Goal: Information Seeking & Learning: Learn about a topic

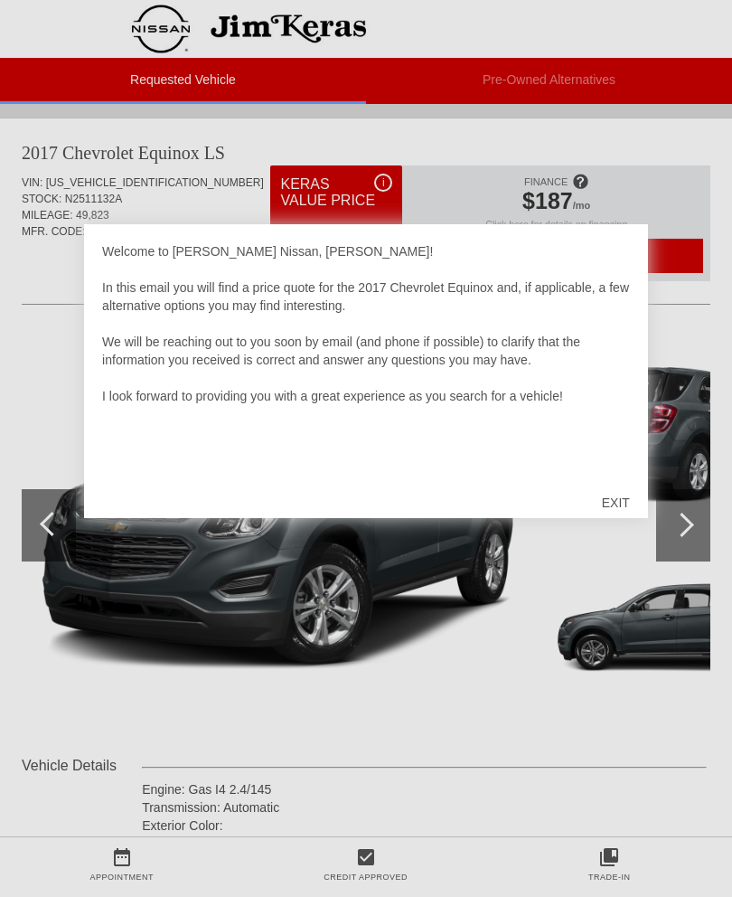
click at [612, 495] on div "EXIT" at bounding box center [616, 502] width 64 height 54
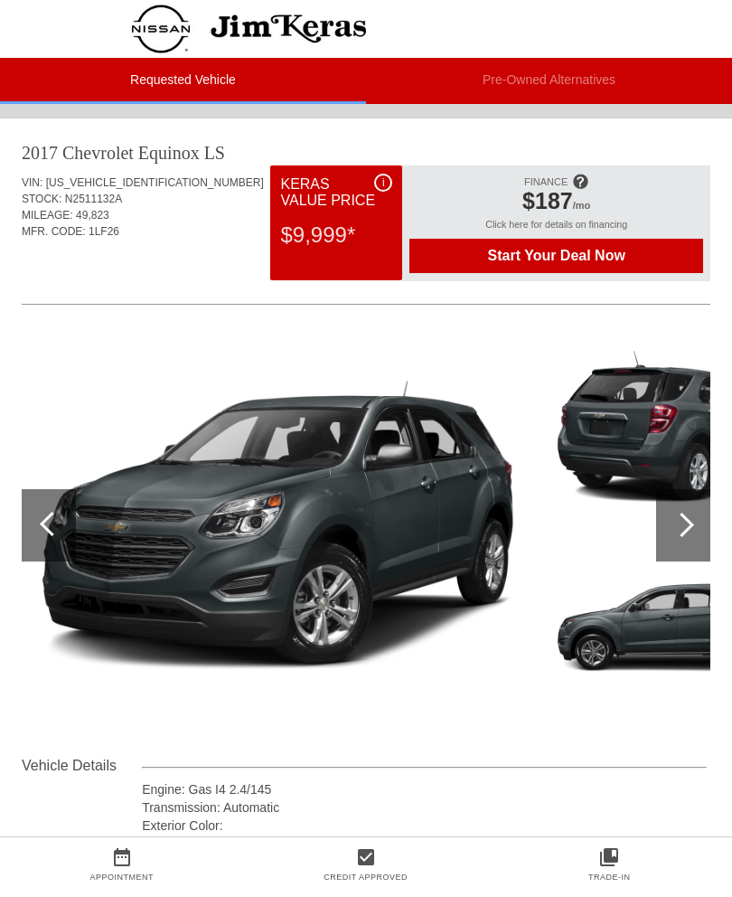
click at [686, 531] on div at bounding box center [682, 524] width 24 height 24
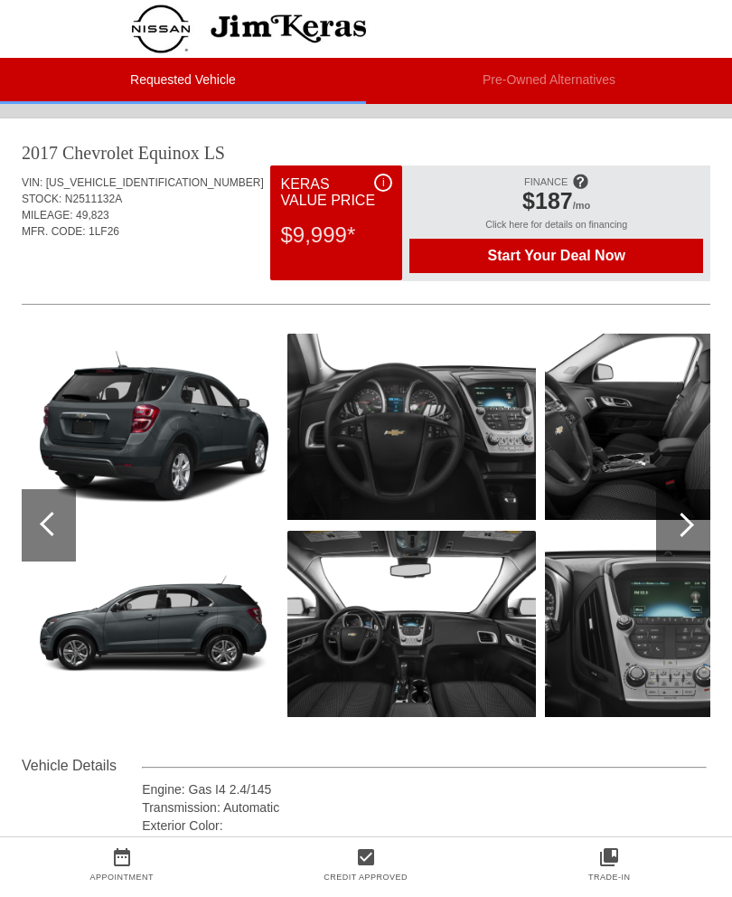
click at [677, 538] on div at bounding box center [683, 525] width 54 height 72
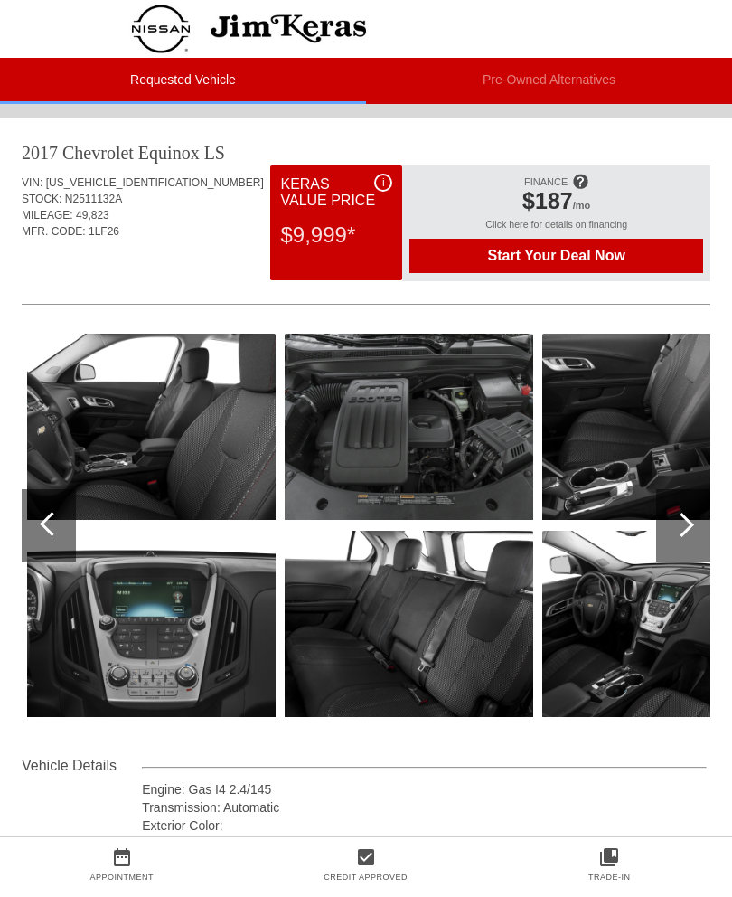
click at [683, 546] on div at bounding box center [683, 525] width 54 height 72
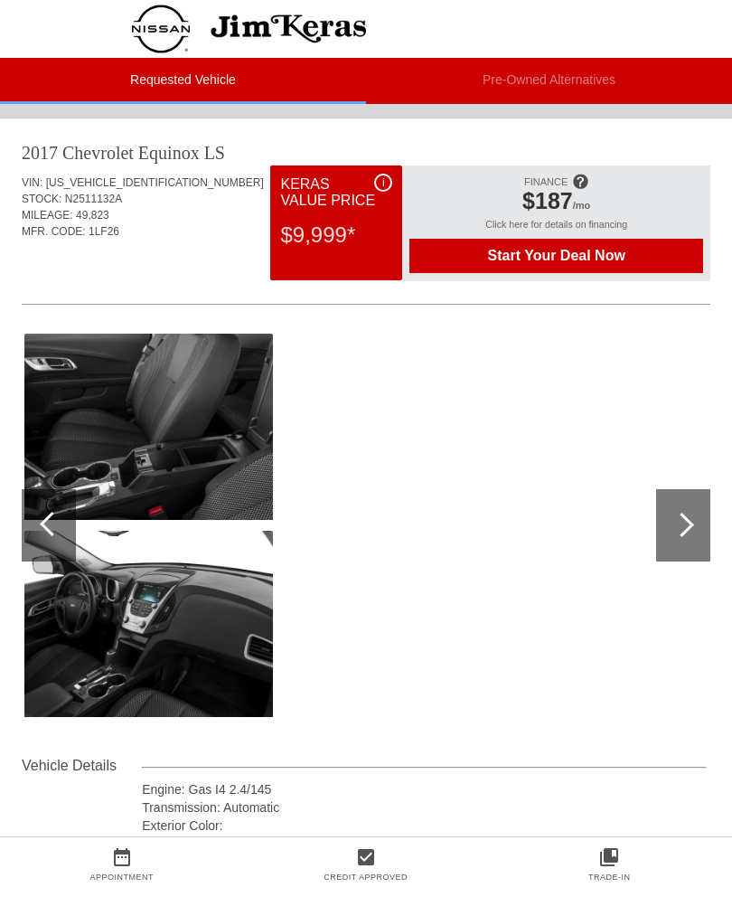
click at [686, 540] on div at bounding box center [683, 525] width 54 height 72
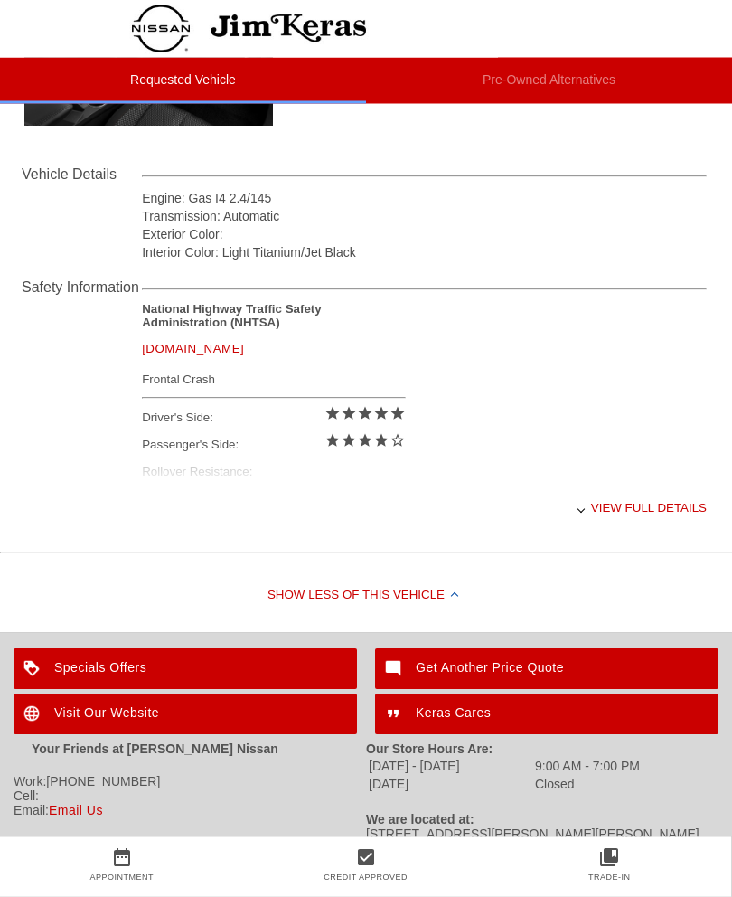
scroll to position [613, 0]
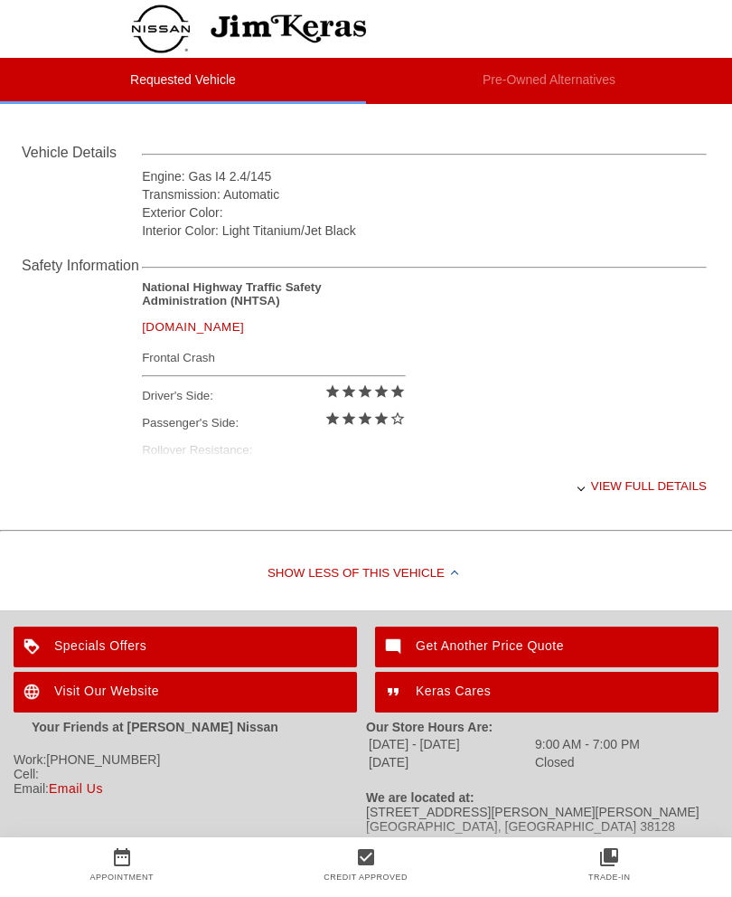
click at [282, 701] on div "Visit Our Website" at bounding box center [185, 691] width 343 height 41
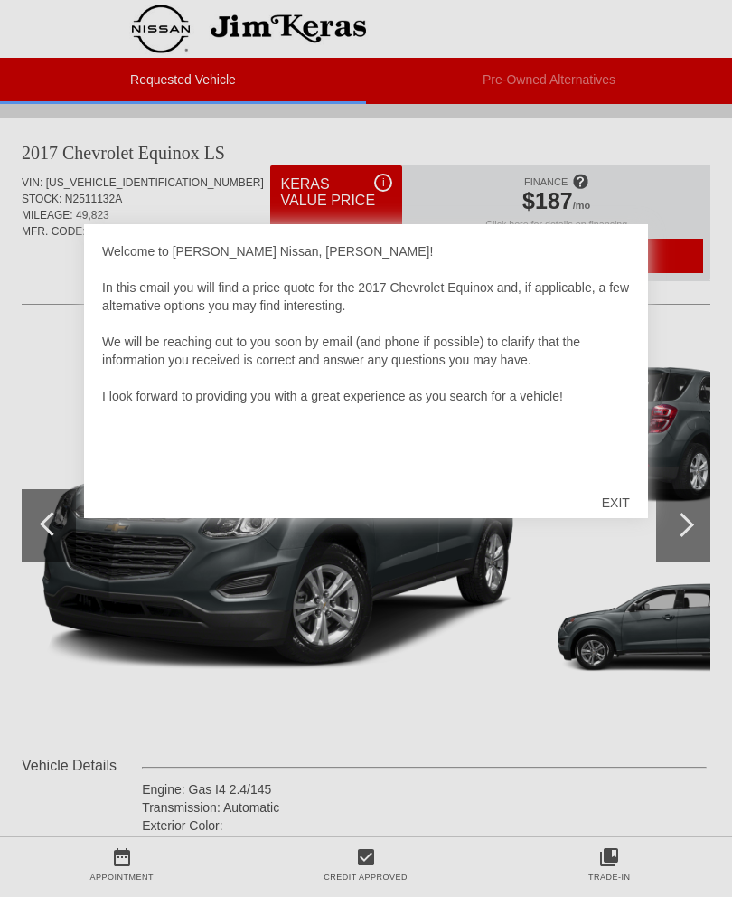
click at [615, 497] on div "EXIT" at bounding box center [616, 502] width 64 height 54
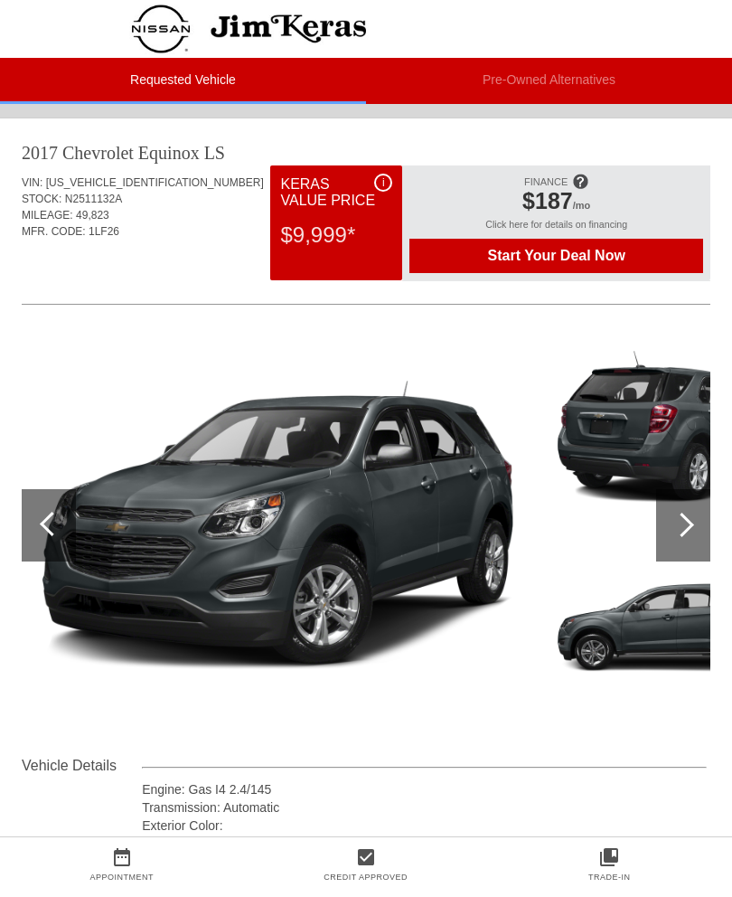
click at [674, 533] on div at bounding box center [683, 525] width 54 height 72
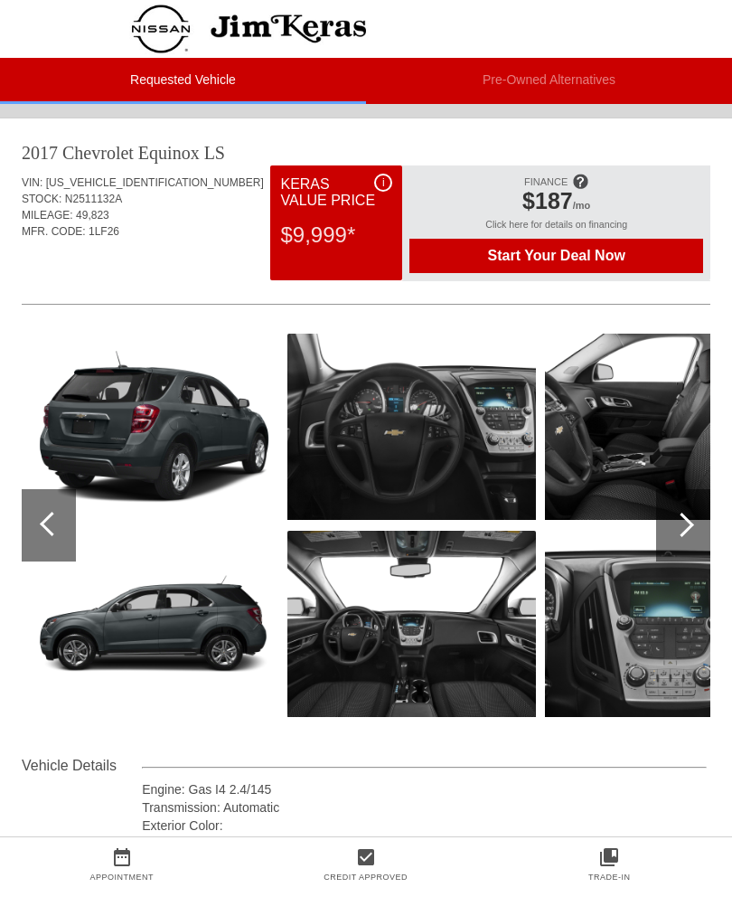
scroll to position [0, 2]
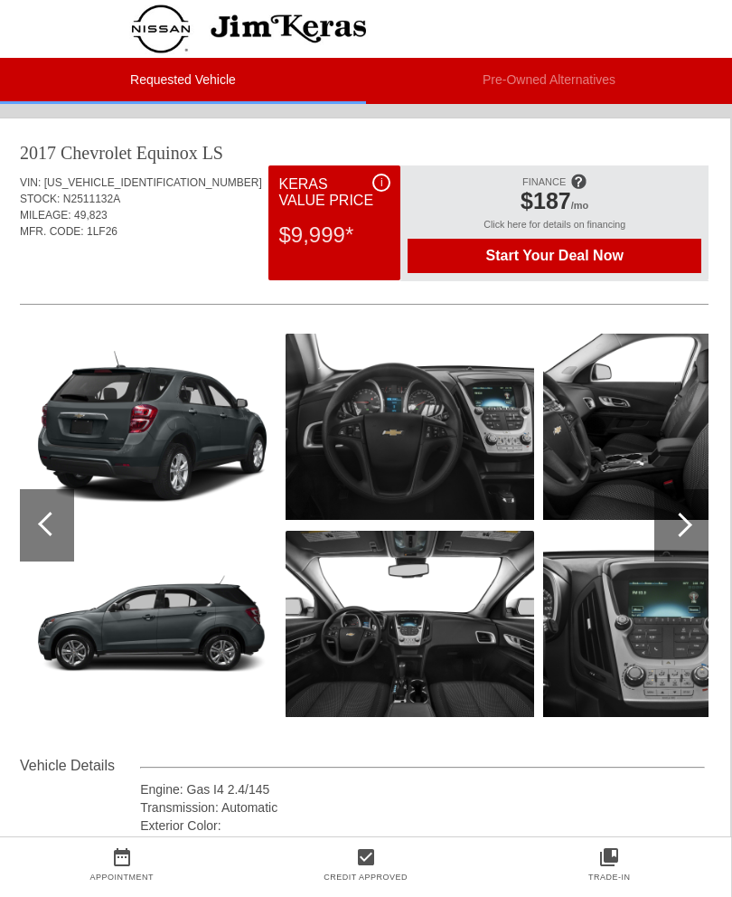
click at [673, 525] on div at bounding box center [680, 524] width 24 height 24
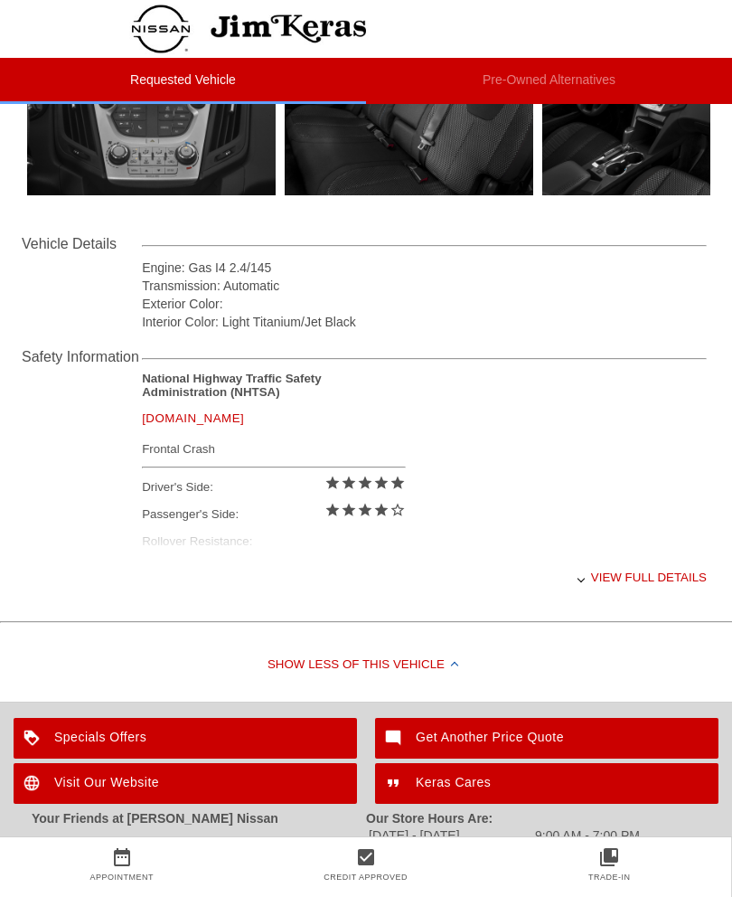
scroll to position [530, 0]
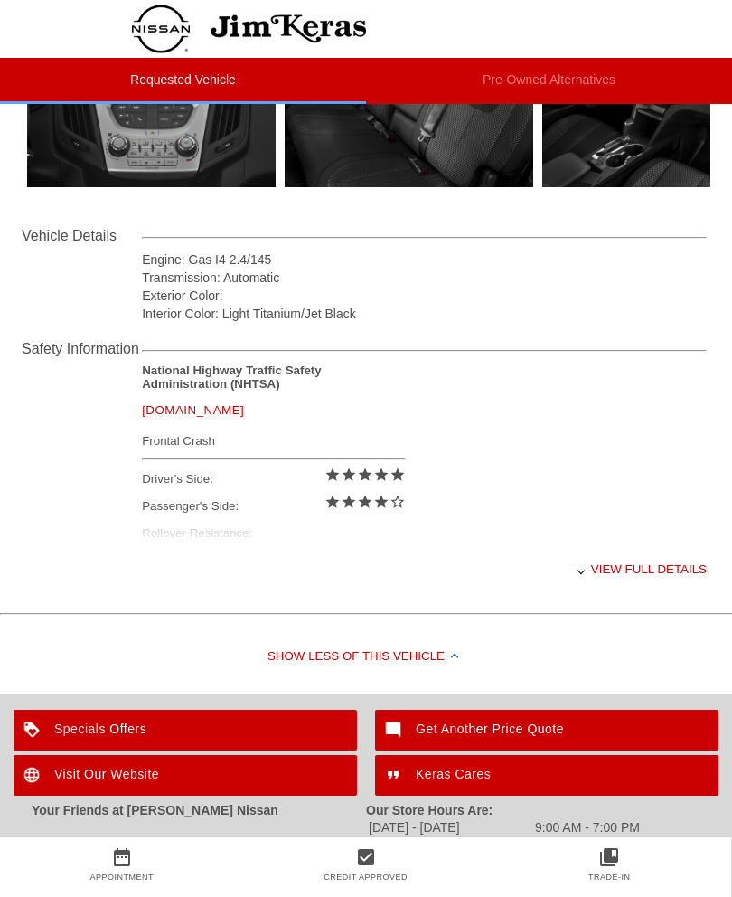
click at [653, 578] on div "View full details" at bounding box center [424, 569] width 565 height 44
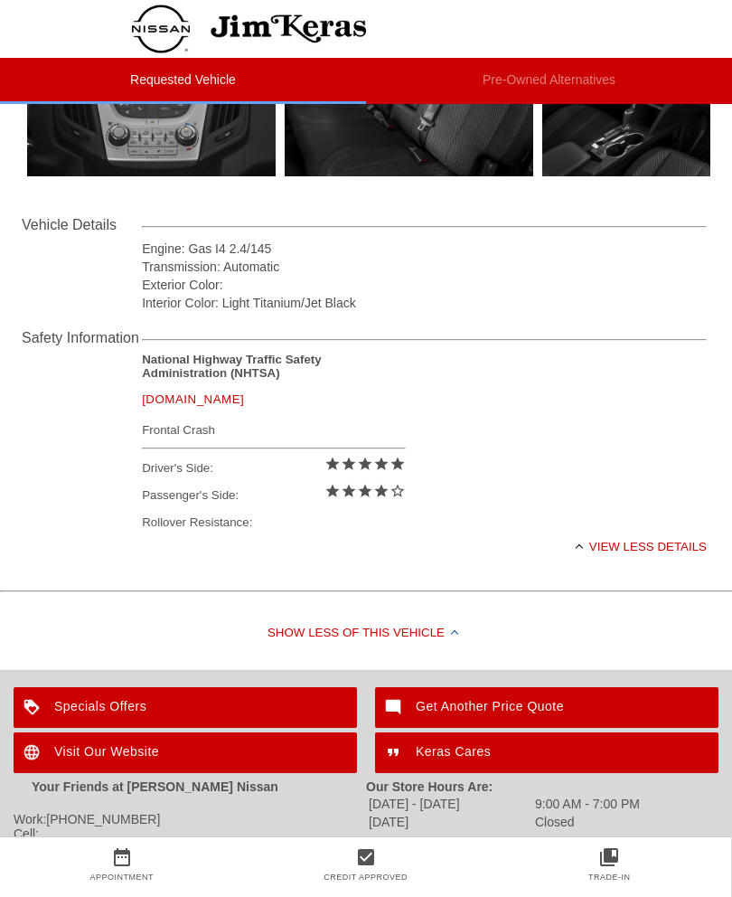
scroll to position [589, 0]
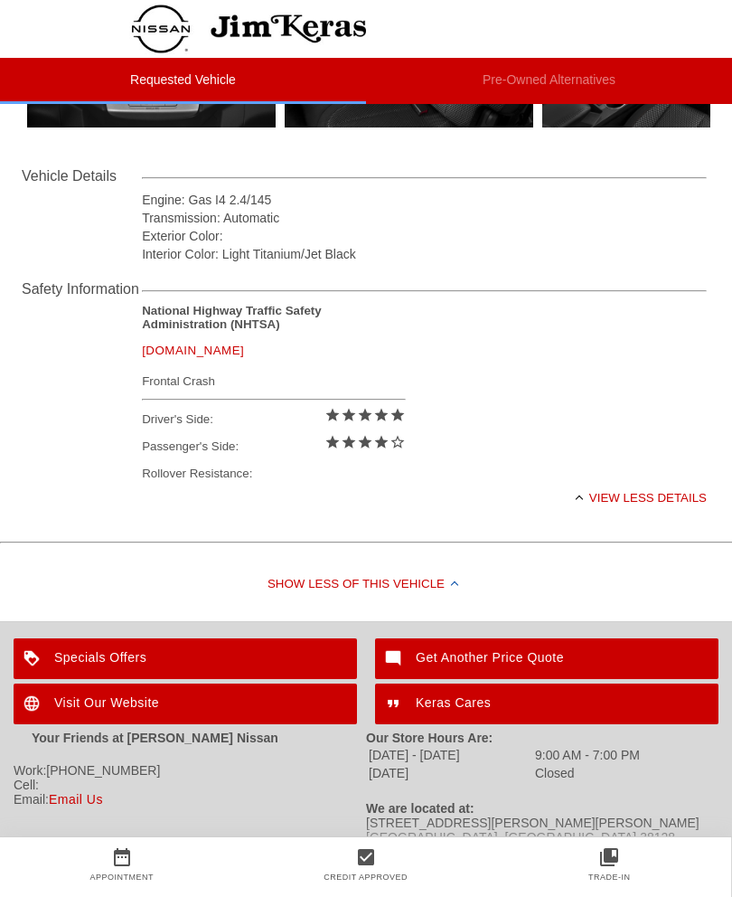
click at [272, 712] on div "Visit Our Website" at bounding box center [185, 703] width 343 height 41
